Goal: Find specific fact: Find specific fact

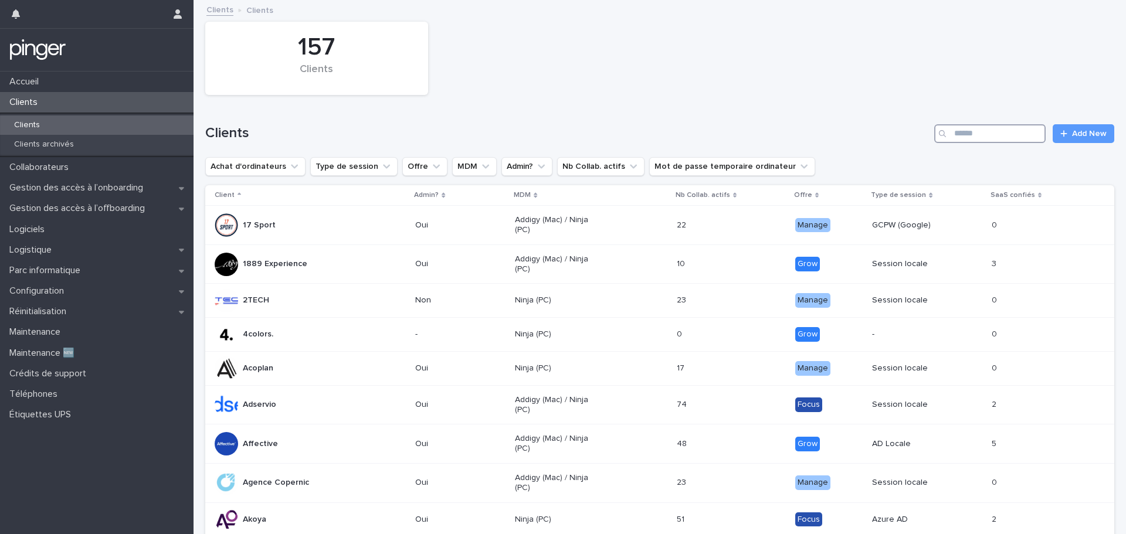
click at [1007, 130] on input "Search" at bounding box center [989, 133] width 111 height 19
type input "*"
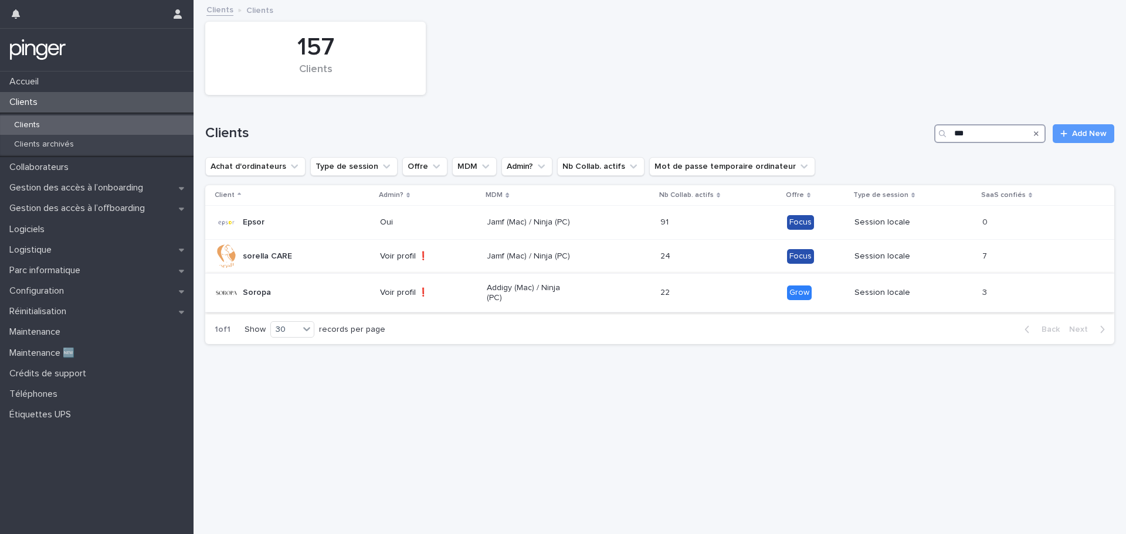
type input "***"
click at [584, 293] on div "Addigy (Mac) / Ninja (PC)" at bounding box center [569, 293] width 164 height 29
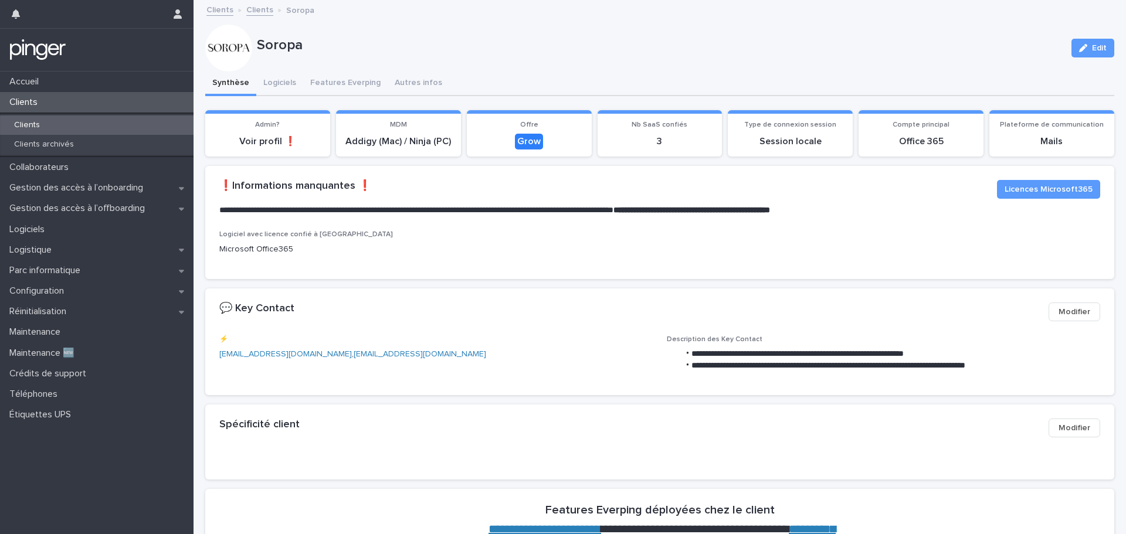
drag, startPoint x: 607, startPoint y: 258, endPoint x: 582, endPoint y: 257, distance: 24.6
drag, startPoint x: 582, startPoint y: 257, endPoint x: 575, endPoint y: 256, distance: 7.1
drag, startPoint x: 575, startPoint y: 256, endPoint x: 560, endPoint y: 255, distance: 15.9
click at [560, 255] on div "Logiciel avec licence confié à Everping Microsoft Office365" at bounding box center [659, 248] width 881 height 35
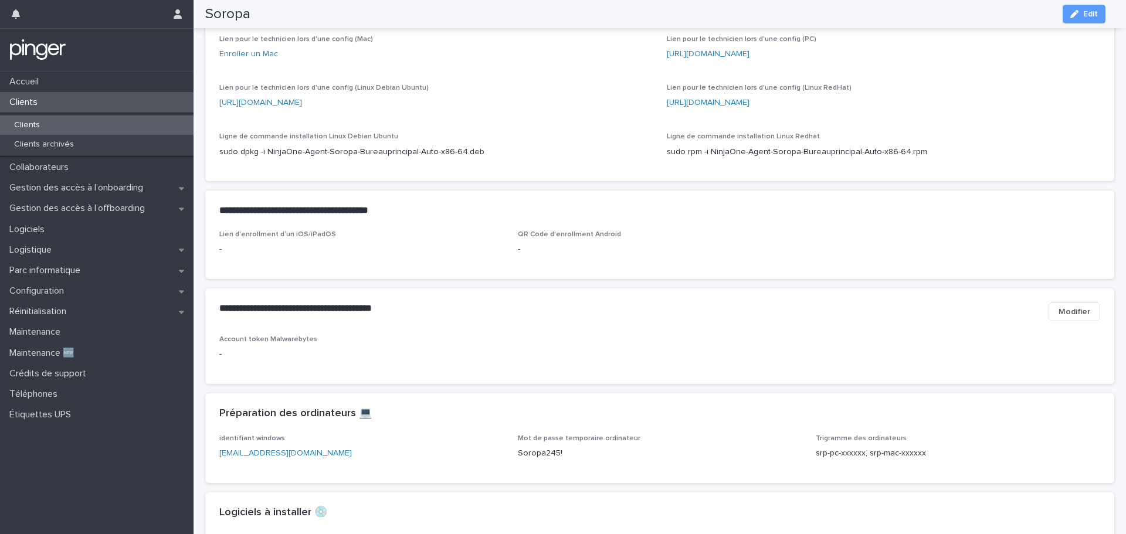
scroll to position [587, 0]
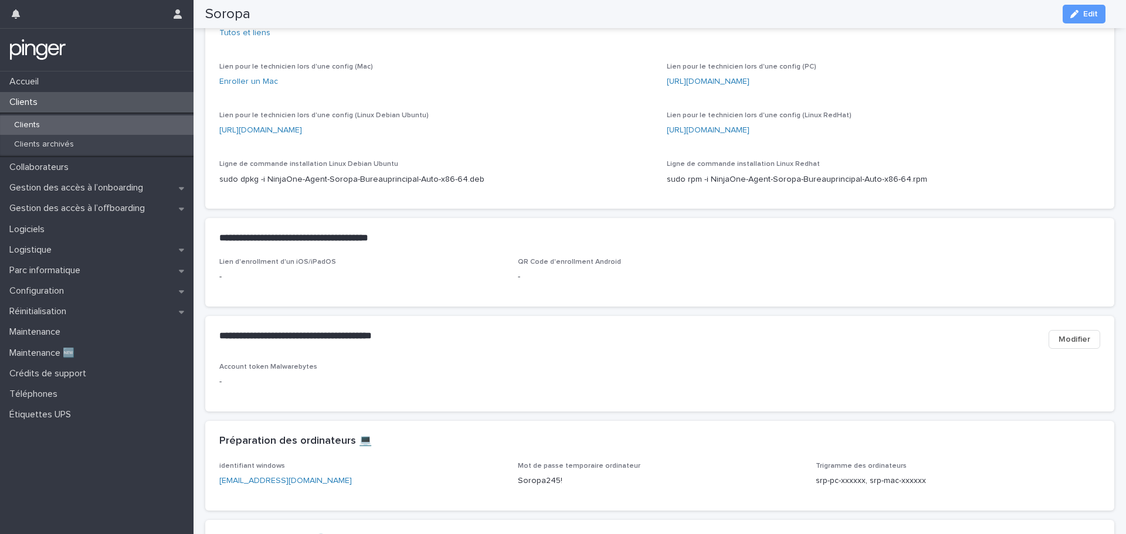
drag, startPoint x: 609, startPoint y: 198, endPoint x: 603, endPoint y: 197, distance: 5.9
drag, startPoint x: 603, startPoint y: 197, endPoint x: 592, endPoint y: 197, distance: 10.6
click at [592, 186] on div "sudo dpkg -i NinjaOne-Agent-Soropa-Bureauprincipal-Auto-x86-64.deb" at bounding box center [435, 178] width 433 height 15
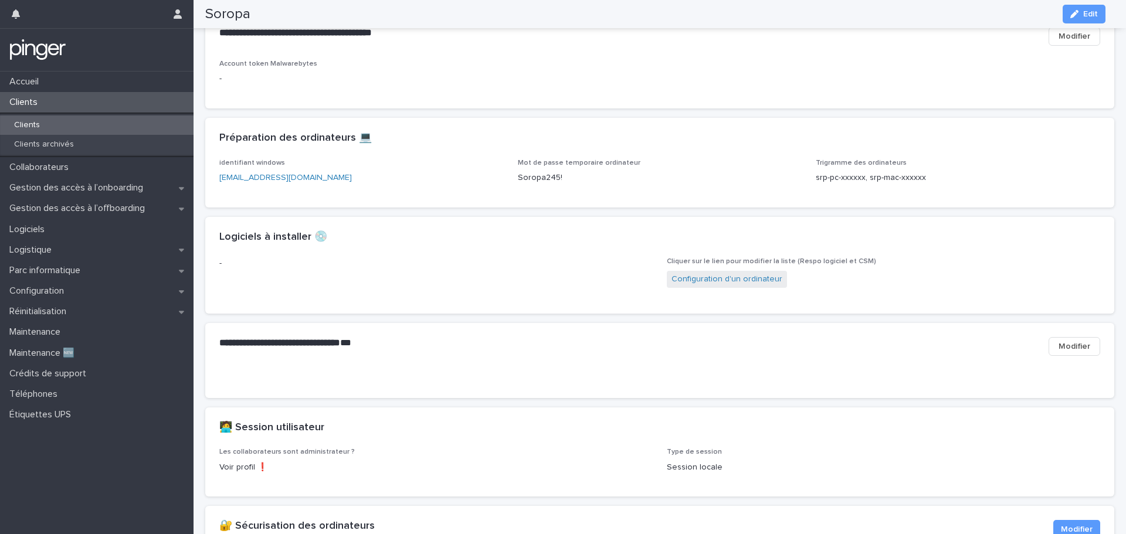
scroll to position [880, 0]
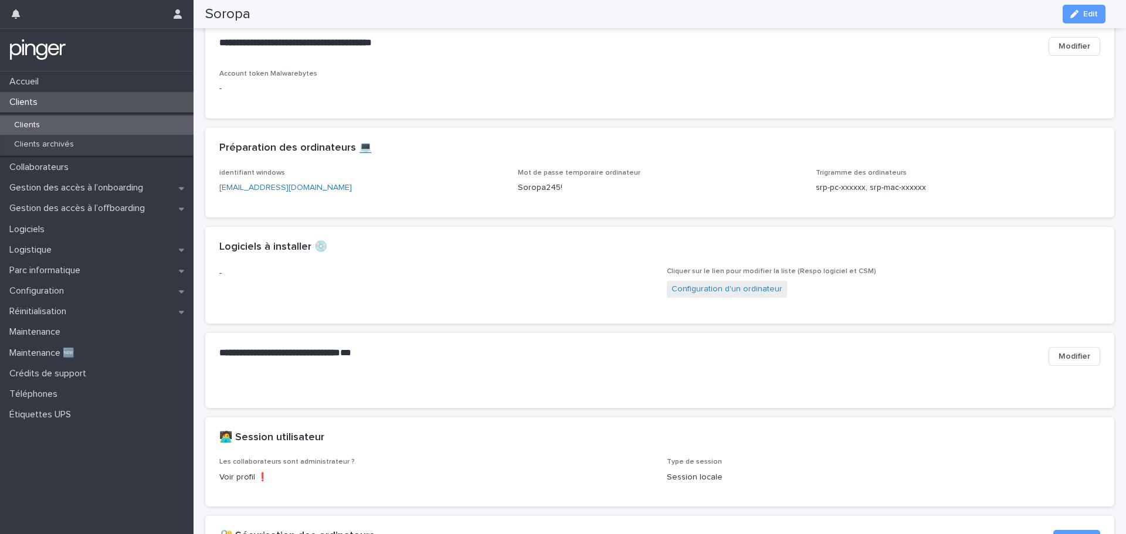
drag, startPoint x: 609, startPoint y: 270, endPoint x: 587, endPoint y: 284, distance: 26.9
drag, startPoint x: 587, startPoint y: 284, endPoint x: 563, endPoint y: 290, distance: 24.0
drag, startPoint x: 563, startPoint y: 290, endPoint x: 555, endPoint y: 294, distance: 9.2
drag, startPoint x: 555, startPoint y: 294, endPoint x: 536, endPoint y: 298, distance: 19.2
drag, startPoint x: 536, startPoint y: 298, endPoint x: 489, endPoint y: 242, distance: 73.3
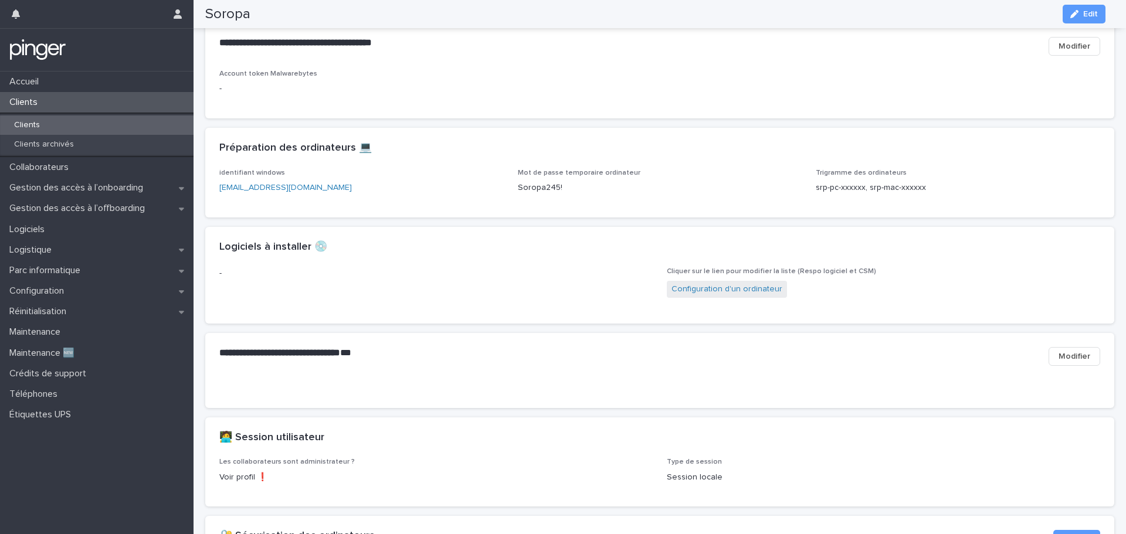
click at [489, 218] on div "identifiant windows [EMAIL_ADDRESS][DOMAIN_NAME] Mot de passe temporaire ordina…" at bounding box center [659, 193] width 909 height 49
drag, startPoint x: 619, startPoint y: 118, endPoint x: 612, endPoint y: 116, distance: 6.9
drag, startPoint x: 612, startPoint y: 116, endPoint x: 599, endPoint y: 112, distance: 13.9
drag, startPoint x: 599, startPoint y: 112, endPoint x: 576, endPoint y: 108, distance: 23.2
drag, startPoint x: 576, startPoint y: 108, endPoint x: 547, endPoint y: 103, distance: 29.8
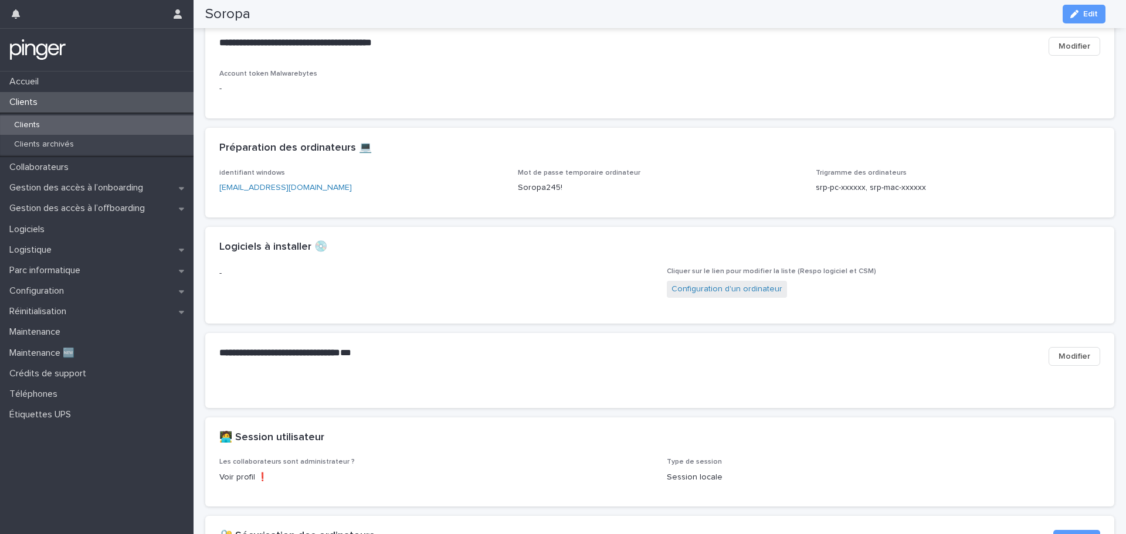
click at [547, 100] on div "Account token Malwarebytes -" at bounding box center [659, 87] width 881 height 35
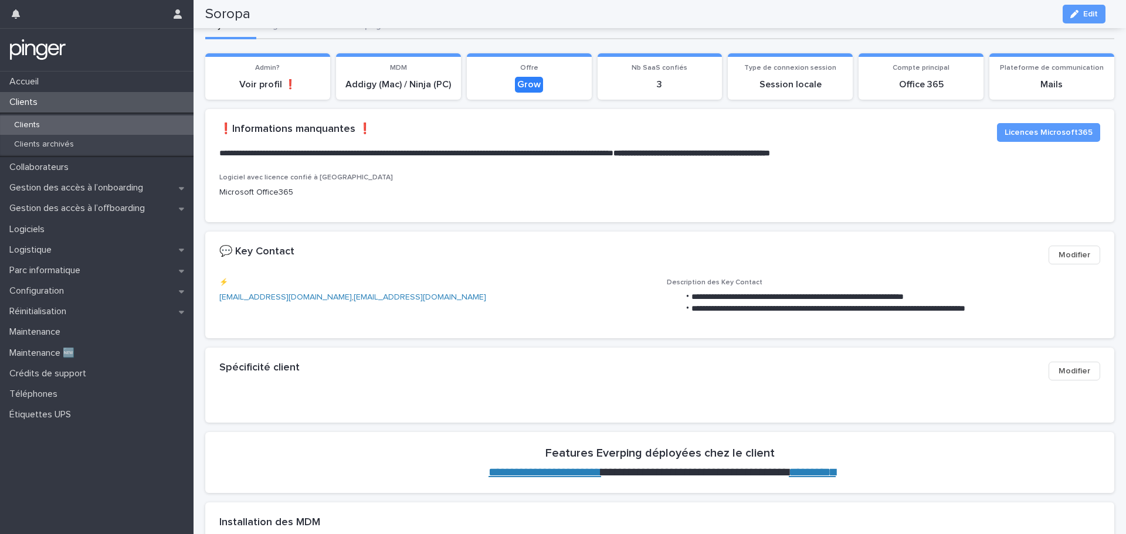
scroll to position [0, 0]
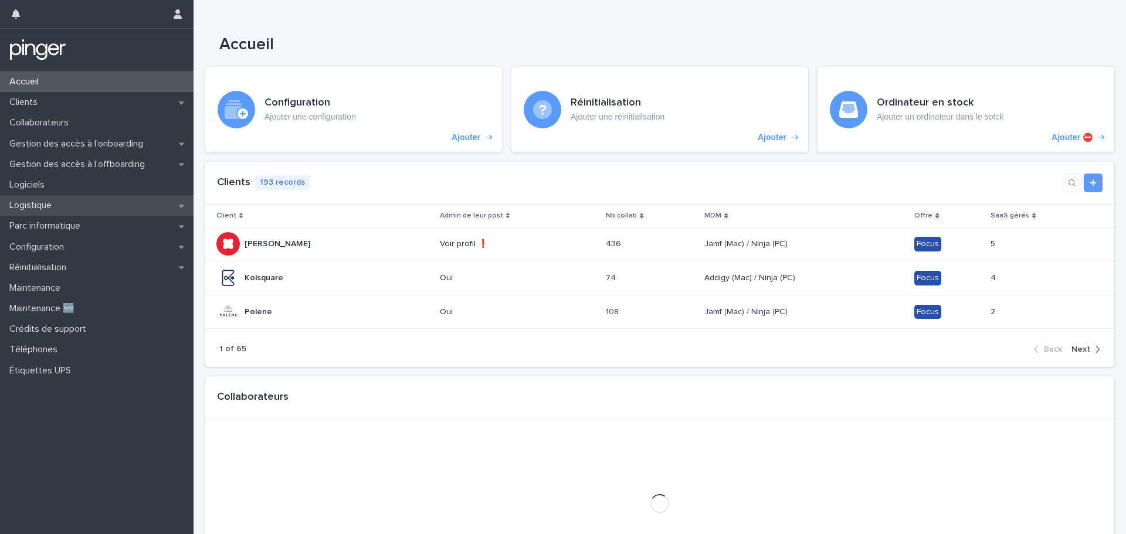
click at [94, 205] on div "Logistique" at bounding box center [97, 205] width 194 height 21
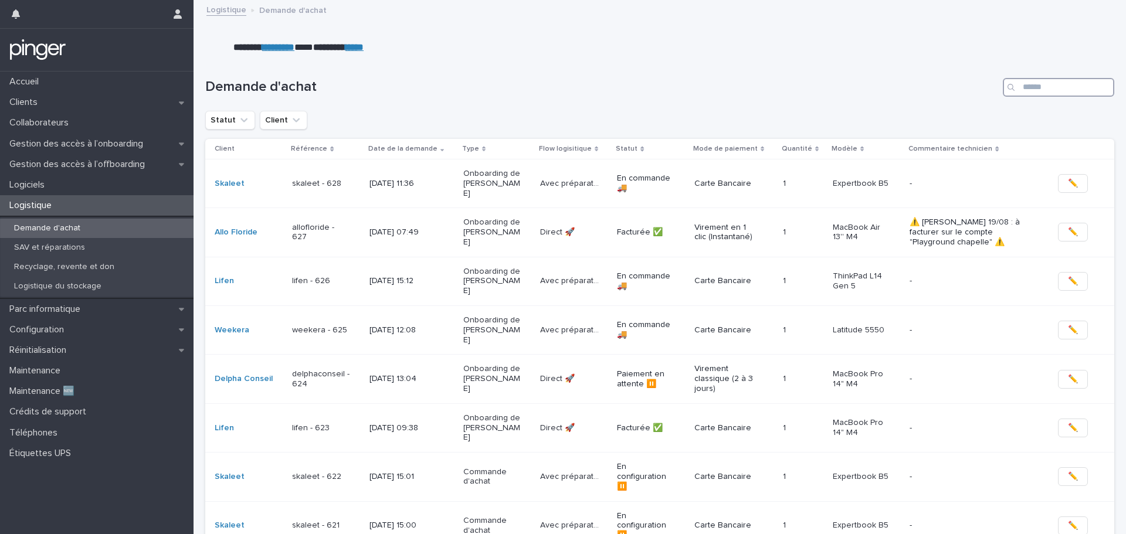
click at [1028, 86] on input "Search" at bounding box center [1058, 87] width 111 height 19
type input "****"
